Goal: Task Accomplishment & Management: Use online tool/utility

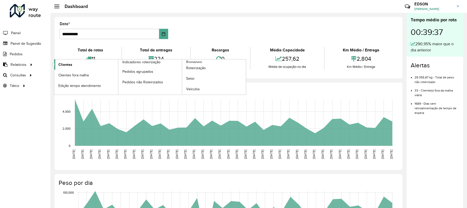
click at [82, 65] on link "Clientes" at bounding box center [86, 64] width 64 height 10
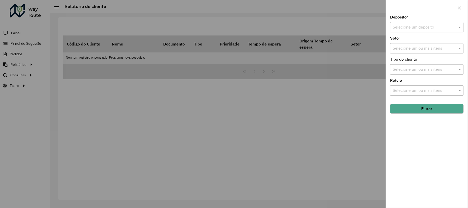
click at [421, 29] on input "text" at bounding box center [422, 27] width 58 height 6
click at [404, 39] on div "CDD Caxias" at bounding box center [427, 42] width 73 height 9
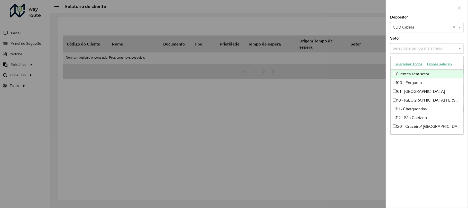
click at [414, 51] on input "text" at bounding box center [425, 49] width 66 height 6
click at [433, 37] on div "Setor Selecione um ou mais itens" at bounding box center [427, 45] width 74 height 17
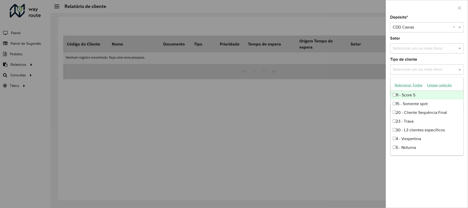
click at [420, 68] on input "text" at bounding box center [425, 70] width 66 height 6
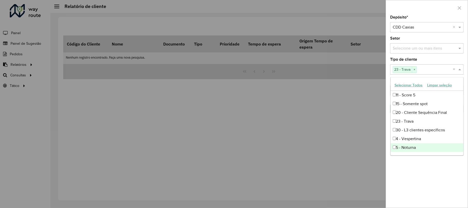
click at [421, 170] on div "Depósito * Selecione um depósito × CDD Caxias × Setor Selecione um ou mais iten…" at bounding box center [427, 111] width 82 height 192
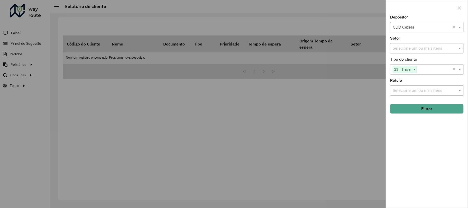
click at [416, 90] on input "text" at bounding box center [425, 91] width 66 height 6
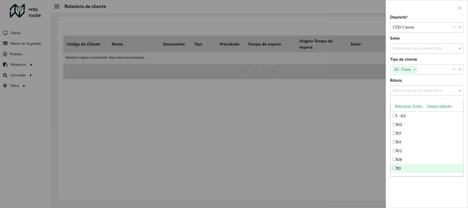
click at [430, 189] on div "Depósito * Selecione um depósito × CDD Caxias × Setor Selecione um ou mais iten…" at bounding box center [427, 111] width 82 height 192
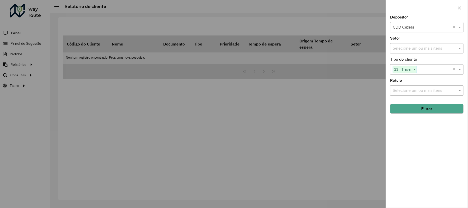
click at [423, 111] on button "Filtrar" at bounding box center [427, 109] width 74 height 10
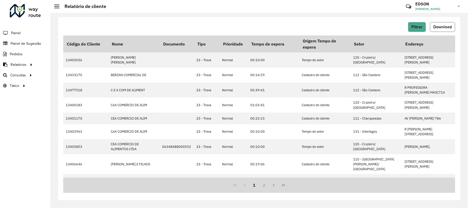
click at [435, 29] on span "Download" at bounding box center [443, 27] width 19 height 4
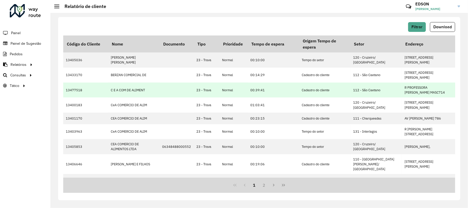
scroll to position [132, 0]
